Goal: Information Seeking & Learning: Learn about a topic

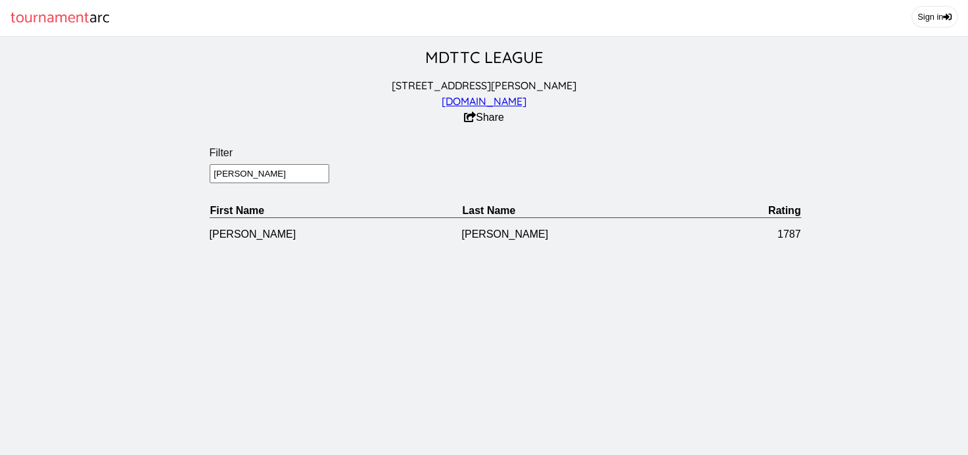
click at [151, 184] on section "Filter [PERSON_NAME] First Name Last Name Rating [PERSON_NAME] 1787" at bounding box center [505, 188] width 1010 height 125
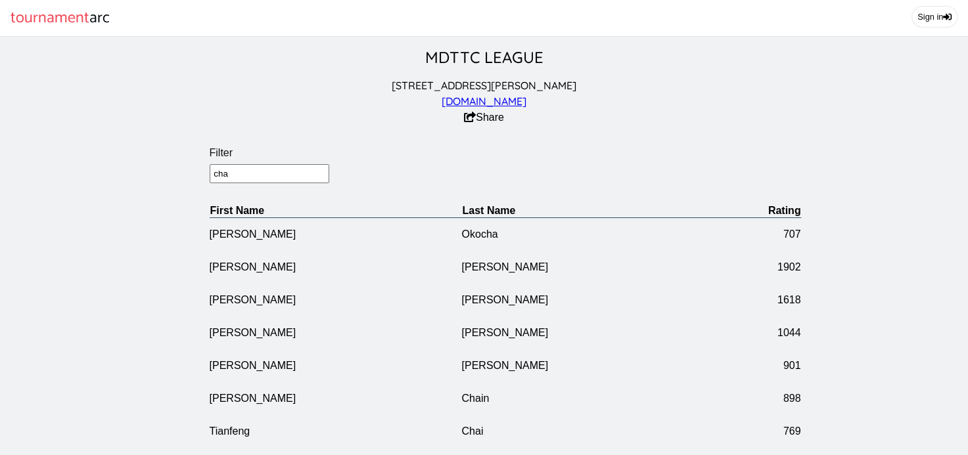
click at [221, 182] on input "cha" at bounding box center [270, 173] width 120 height 19
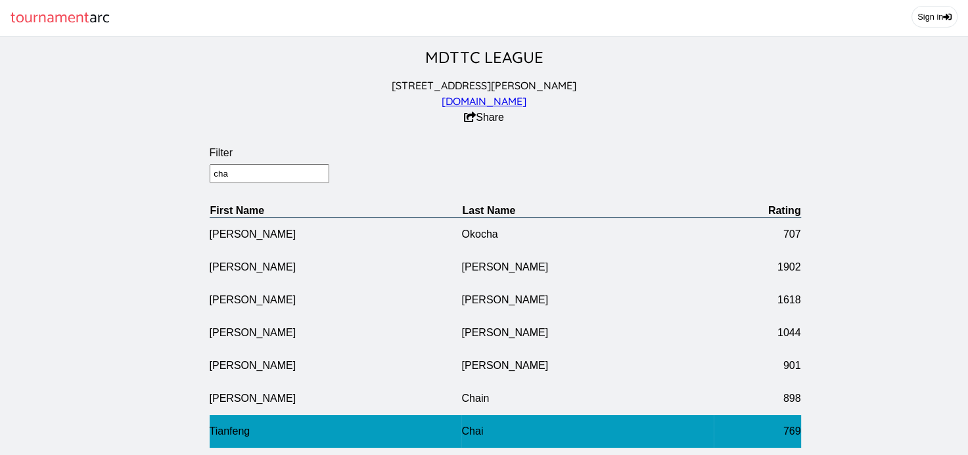
type input "cha"
click at [406, 438] on td "Tianfeng" at bounding box center [336, 431] width 252 height 33
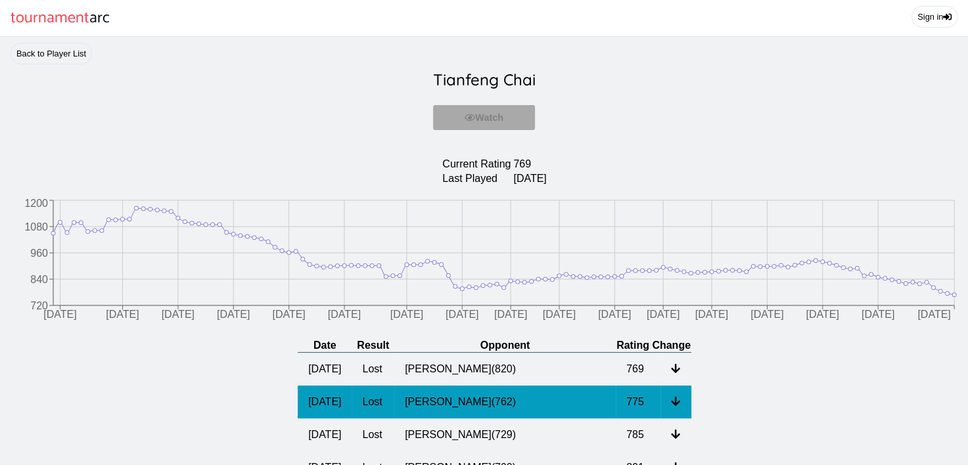
click at [497, 415] on td "[PERSON_NAME] ( 762 )" at bounding box center [504, 402] width 221 height 33
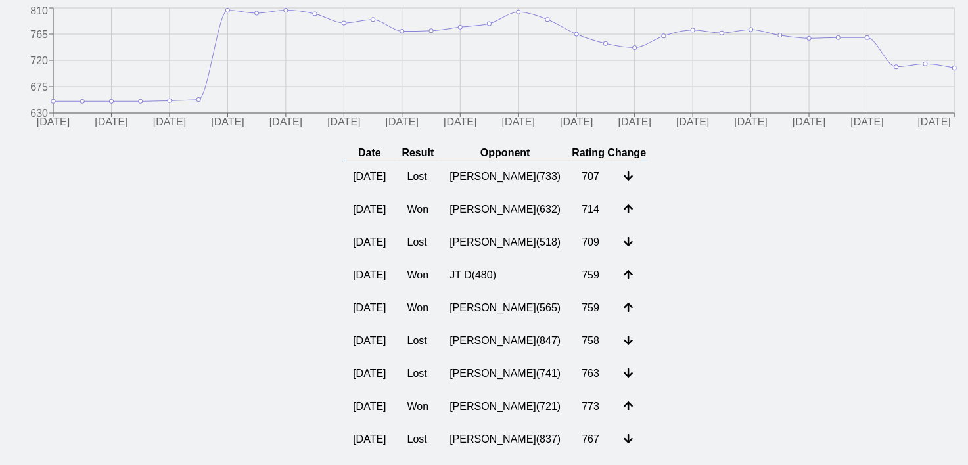
scroll to position [200, 0]
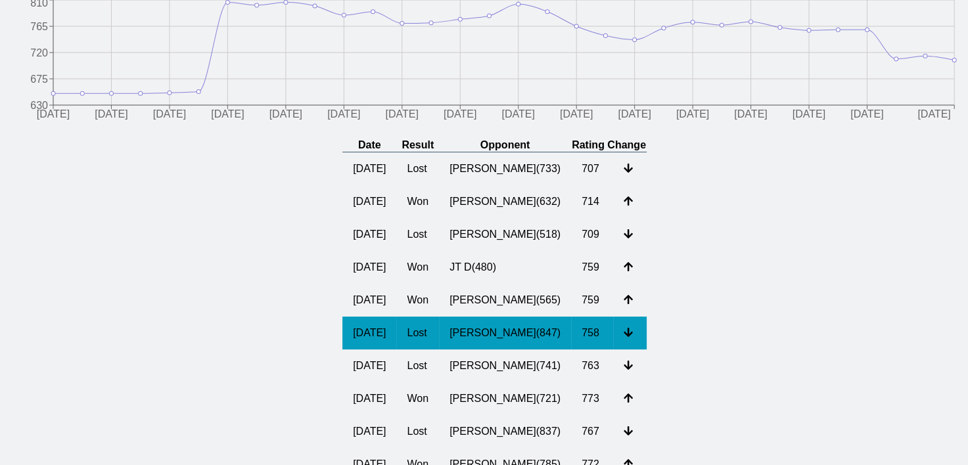
click at [482, 344] on td "[PERSON_NAME] ( 847 )" at bounding box center [505, 333] width 132 height 33
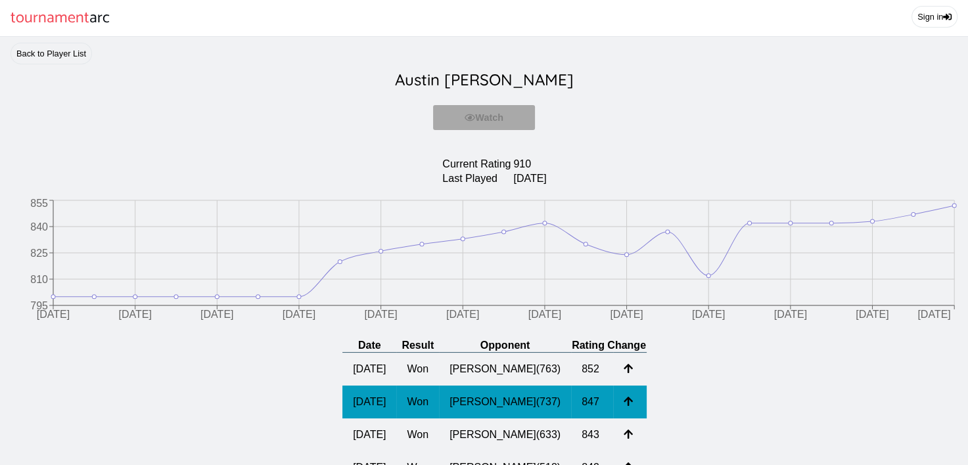
click at [475, 413] on td "[PERSON_NAME] ( 737 )" at bounding box center [505, 402] width 132 height 33
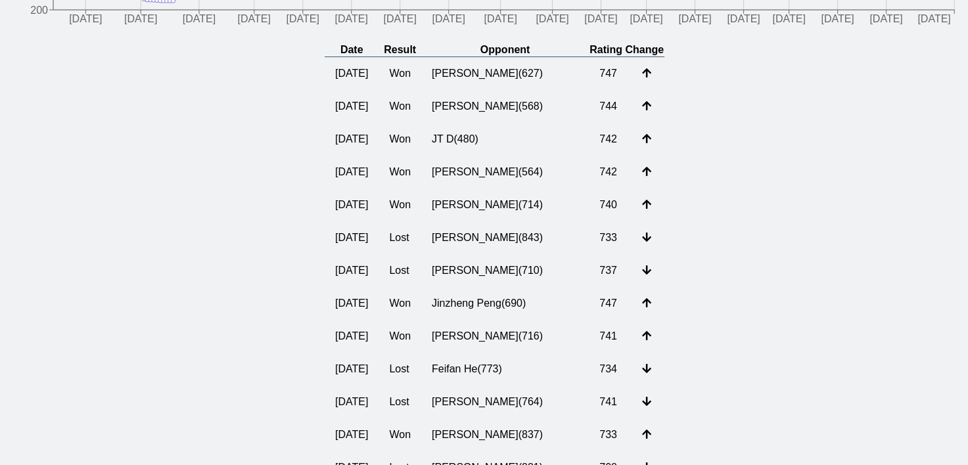
scroll to position [284, 0]
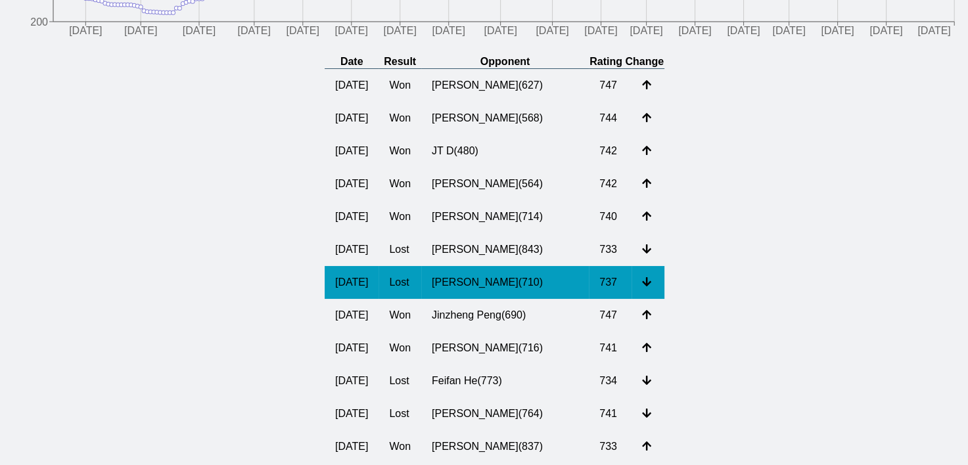
click at [474, 299] on td "[PERSON_NAME] ( 710 )" at bounding box center [505, 282] width 168 height 33
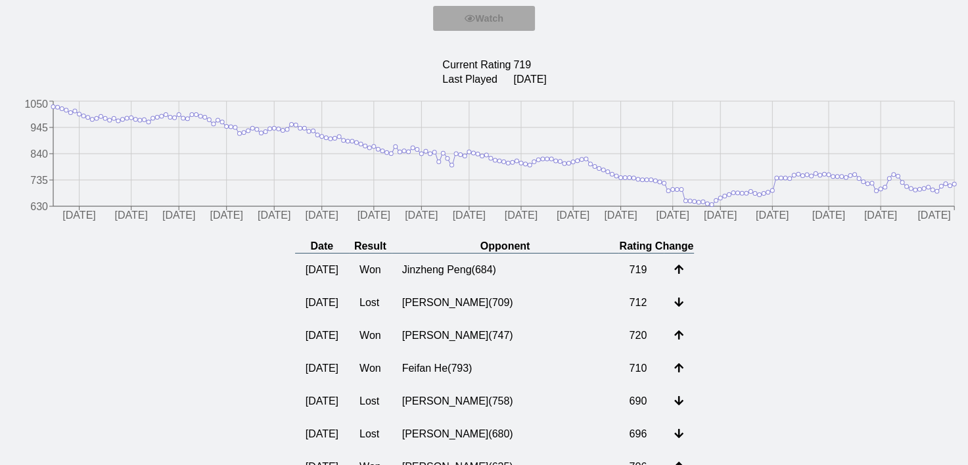
scroll to position [126, 0]
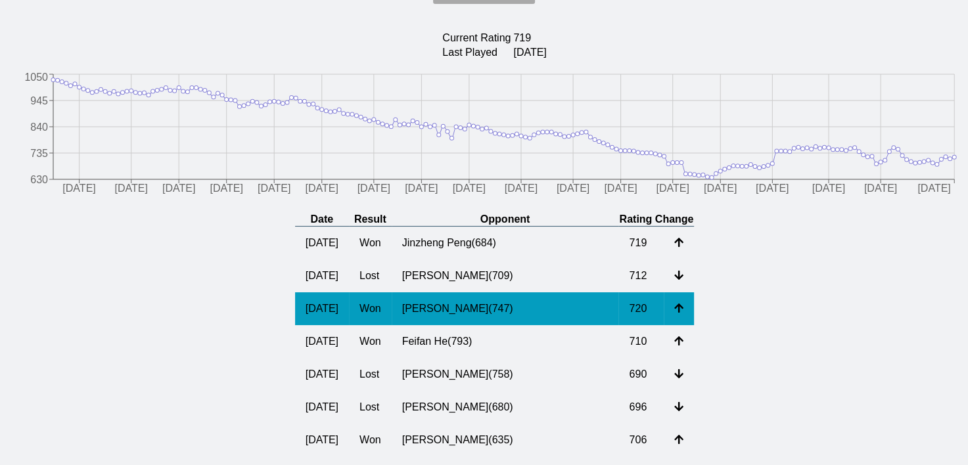
click at [468, 320] on td "[PERSON_NAME] ( 747 )" at bounding box center [505, 308] width 227 height 33
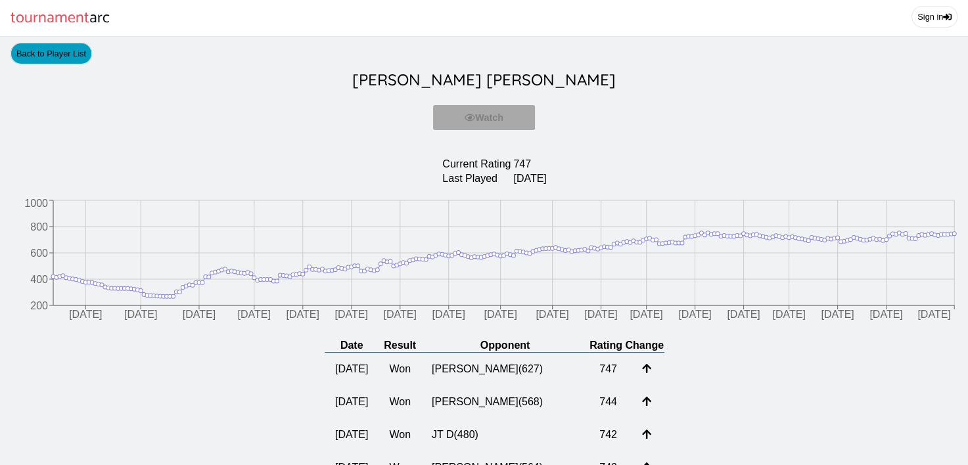
click at [45, 64] on link "Back to Player List" at bounding box center [51, 54] width 81 height 22
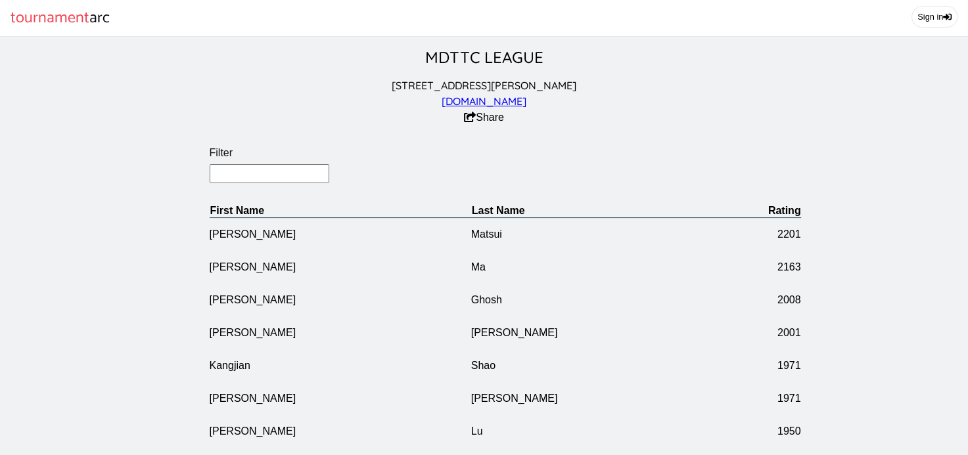
click at [264, 183] on input "Filter" at bounding box center [270, 173] width 120 height 19
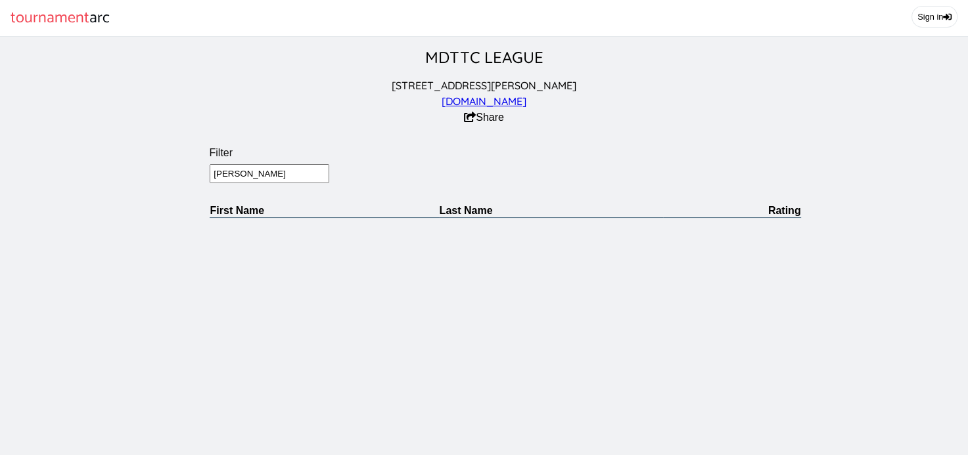
drag, startPoint x: 239, startPoint y: 185, endPoint x: 223, endPoint y: 189, distance: 16.1
click at [223, 183] on input "[PERSON_NAME]" at bounding box center [270, 173] width 120 height 19
type input "nova"
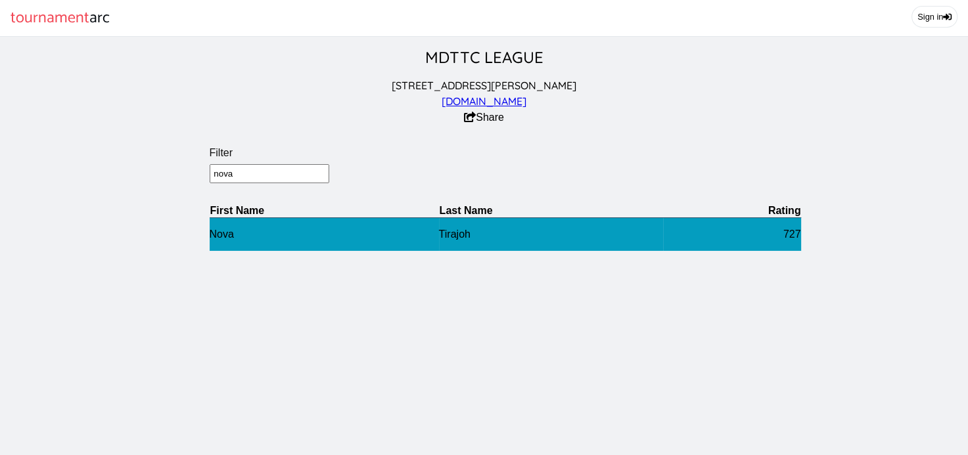
click at [223, 240] on td "Nova" at bounding box center [324, 235] width 229 height 34
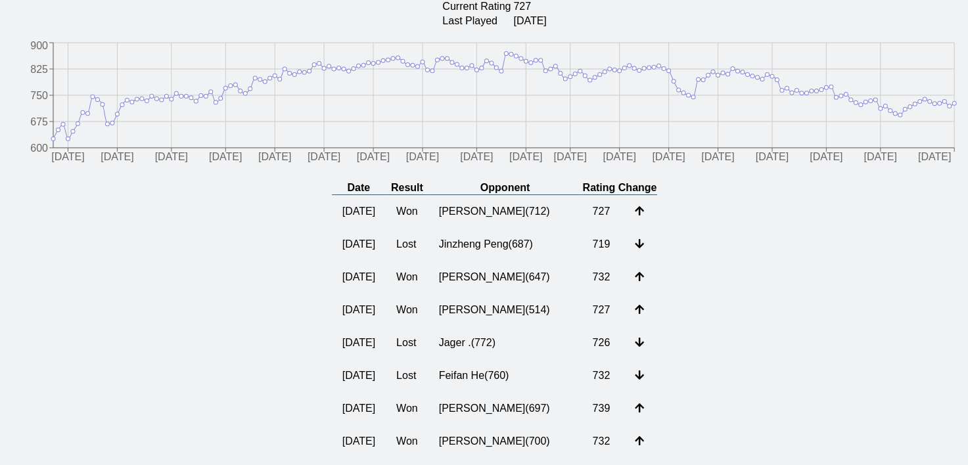
scroll to position [127, 0]
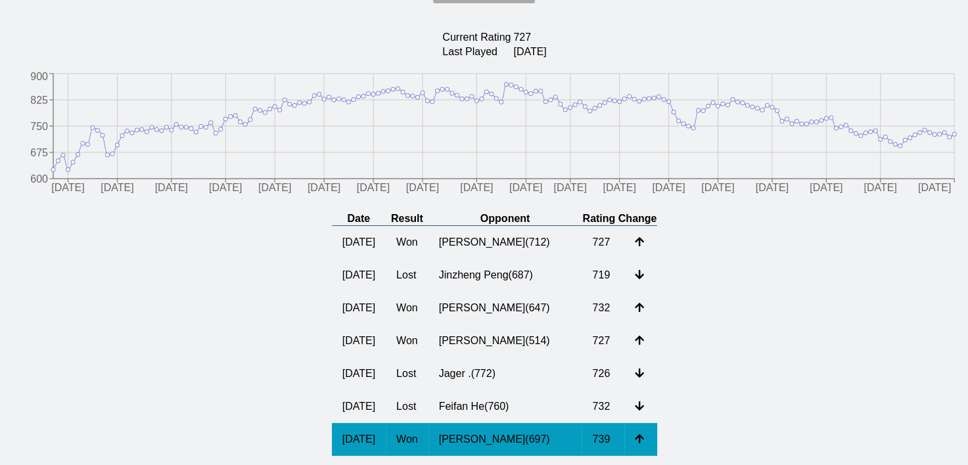
click at [470, 450] on td "[PERSON_NAME] ( 697 )" at bounding box center [506, 439] width 154 height 33
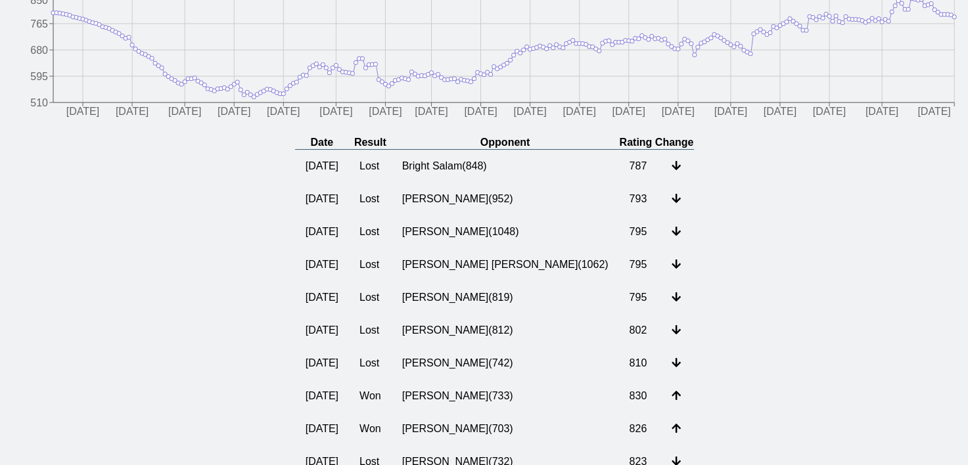
scroll to position [238, 0]
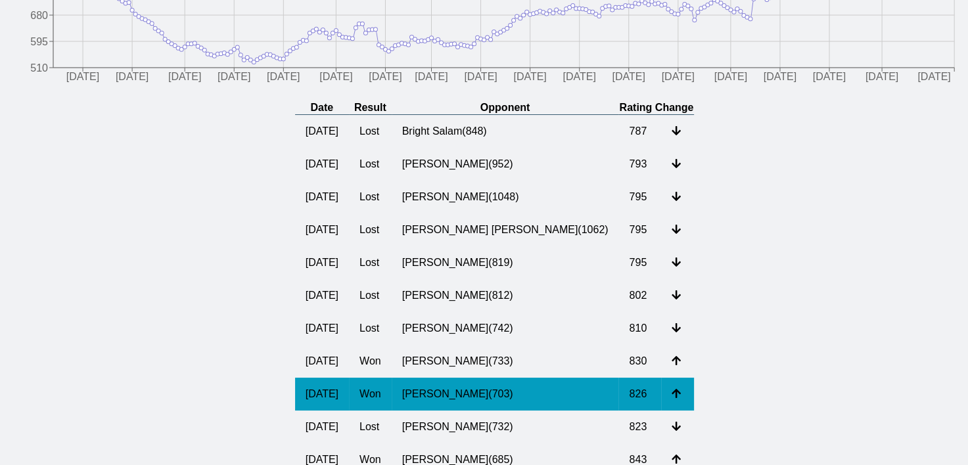
click at [464, 406] on td "[PERSON_NAME] ( 703 )" at bounding box center [505, 394] width 227 height 33
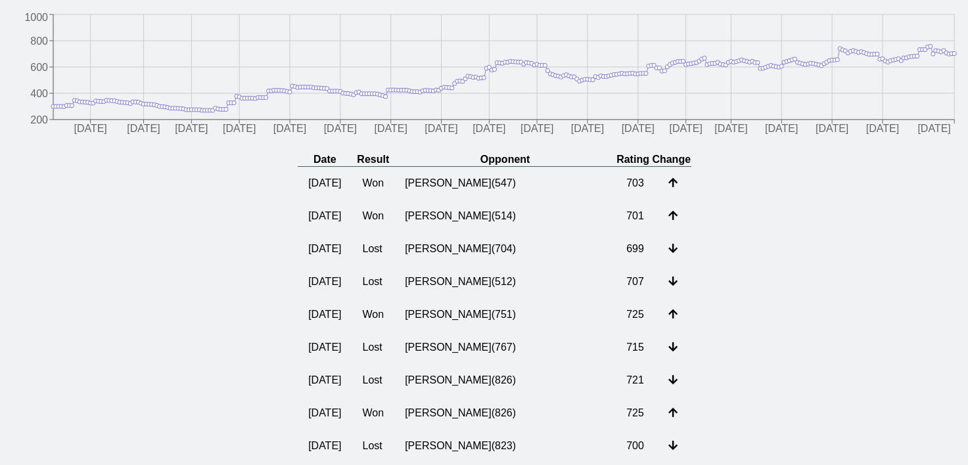
scroll to position [258, 0]
